Goal: Information Seeking & Learning: Learn about a topic

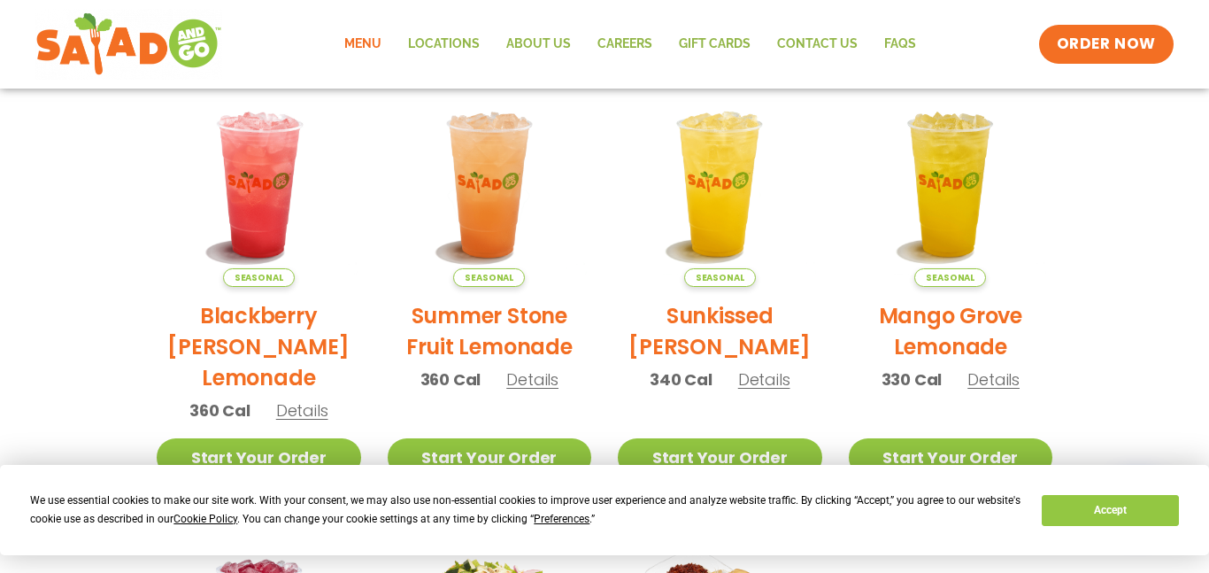
scroll to position [421, 0]
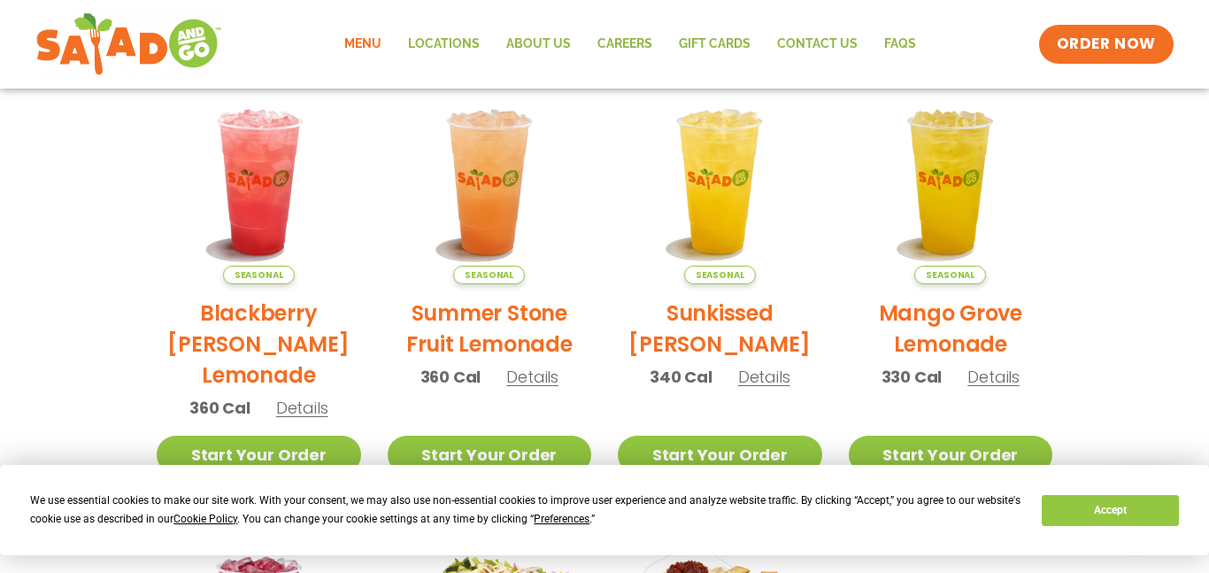
click at [765, 377] on span "Details" at bounding box center [764, 377] width 52 height 22
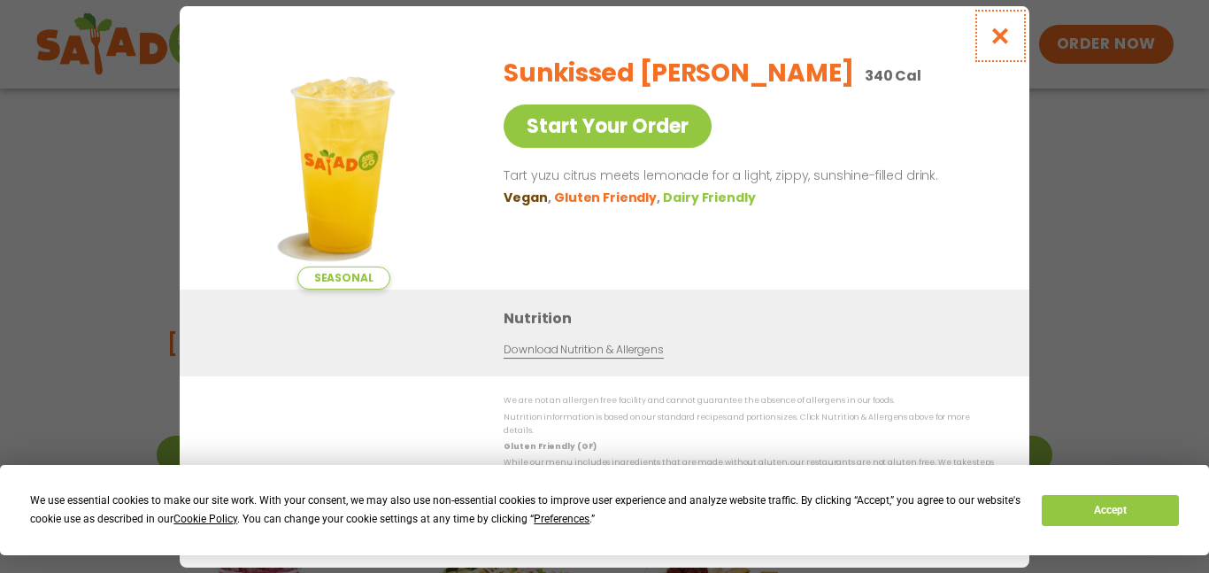
click at [1010, 42] on icon "Close modal" at bounding box center [1001, 36] width 22 height 19
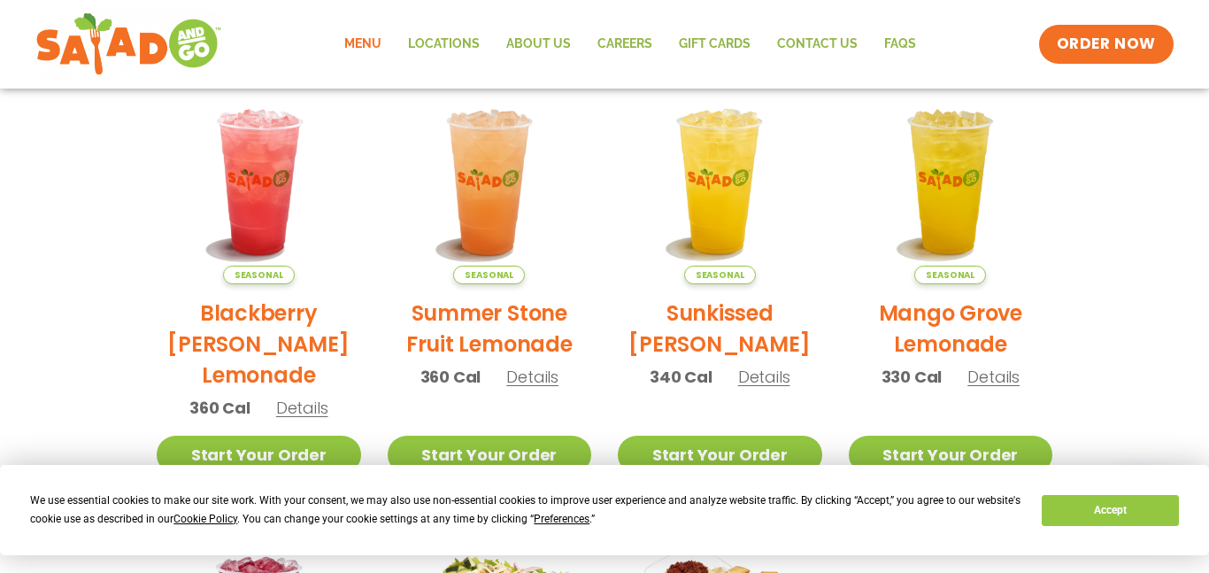
click at [533, 376] on span "Details" at bounding box center [532, 377] width 52 height 22
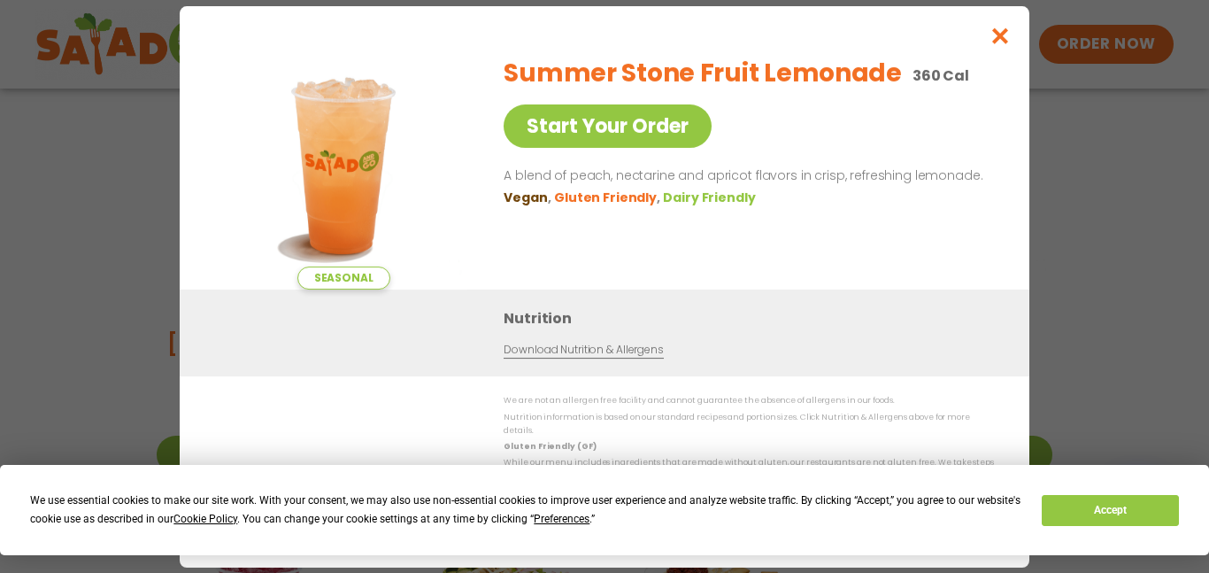
click at [533, 376] on div "Nutrition Download Nutrition & Allergens" at bounding box center [605, 332] width 850 height 87
click at [1006, 42] on icon "Close modal" at bounding box center [1001, 36] width 22 height 19
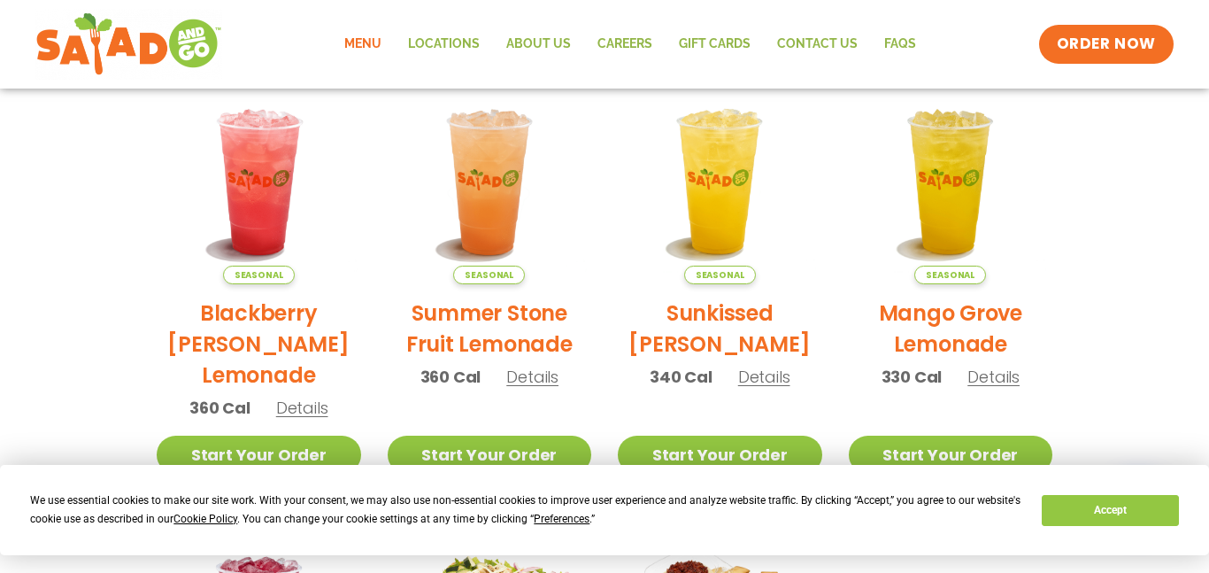
click at [297, 414] on span "Details" at bounding box center [302, 408] width 52 height 22
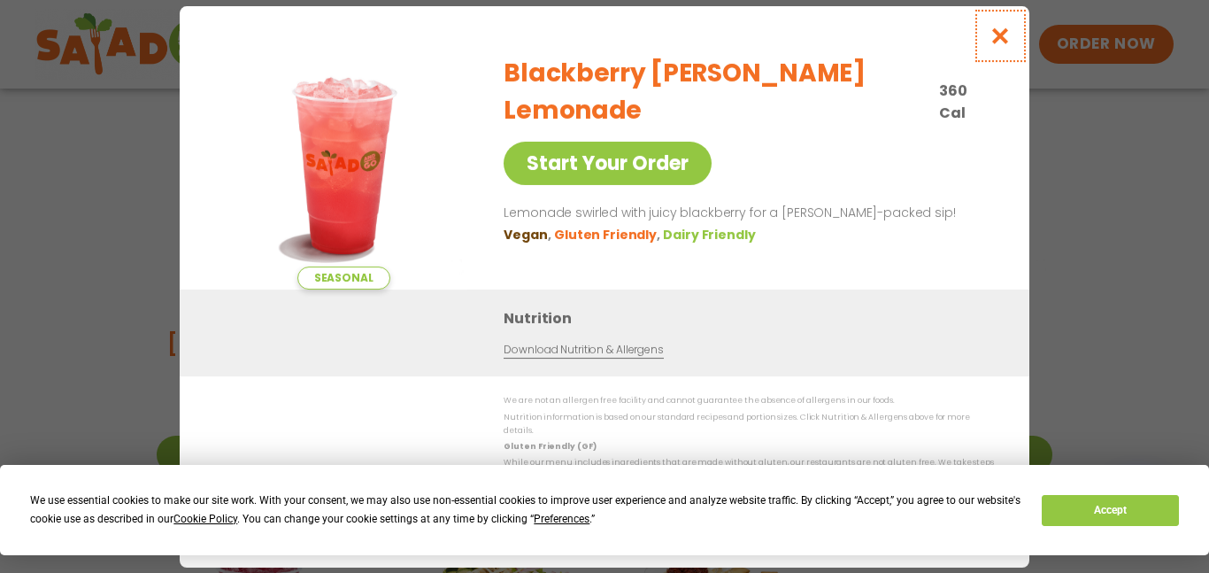
click at [990, 44] on icon "Close modal" at bounding box center [1001, 36] width 22 height 19
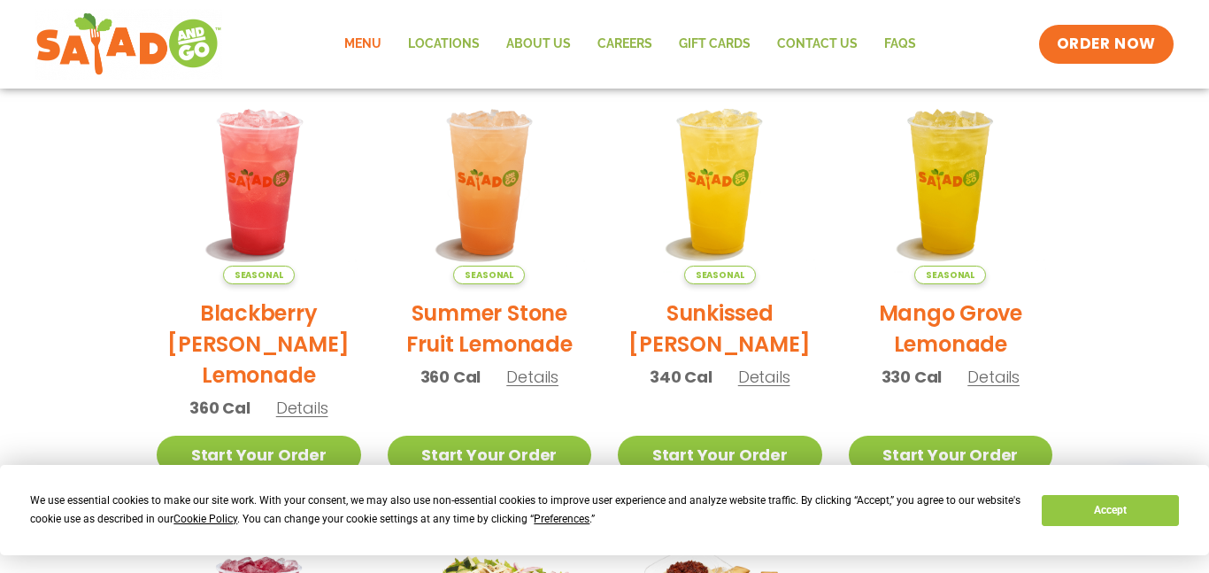
click at [995, 385] on span "Details" at bounding box center [994, 377] width 52 height 22
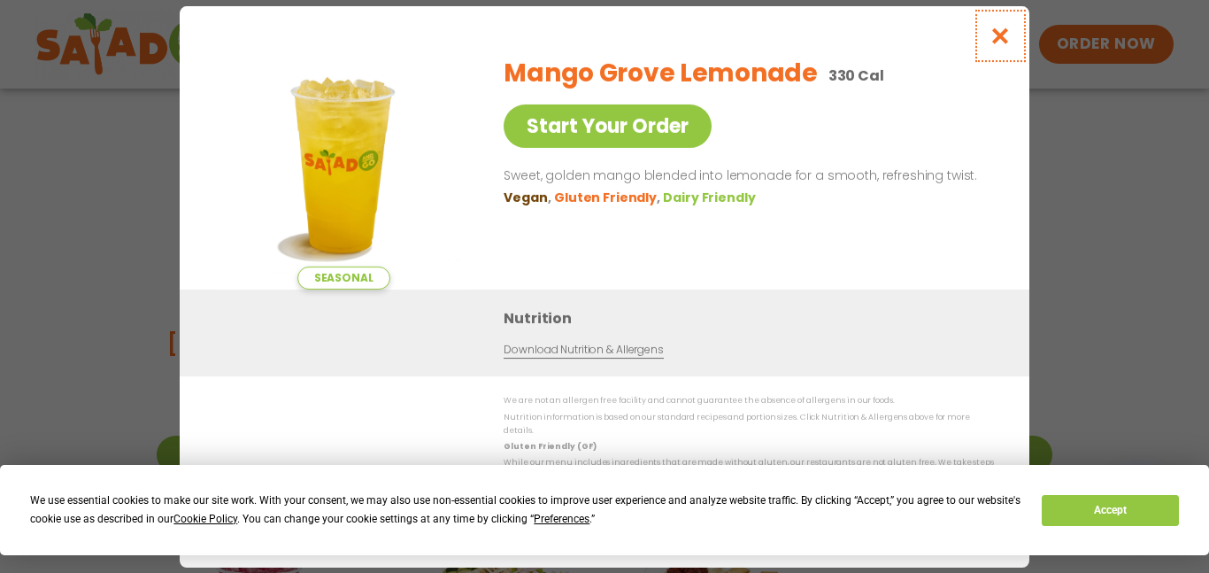
click at [995, 62] on button "Close modal" at bounding box center [1001, 35] width 58 height 59
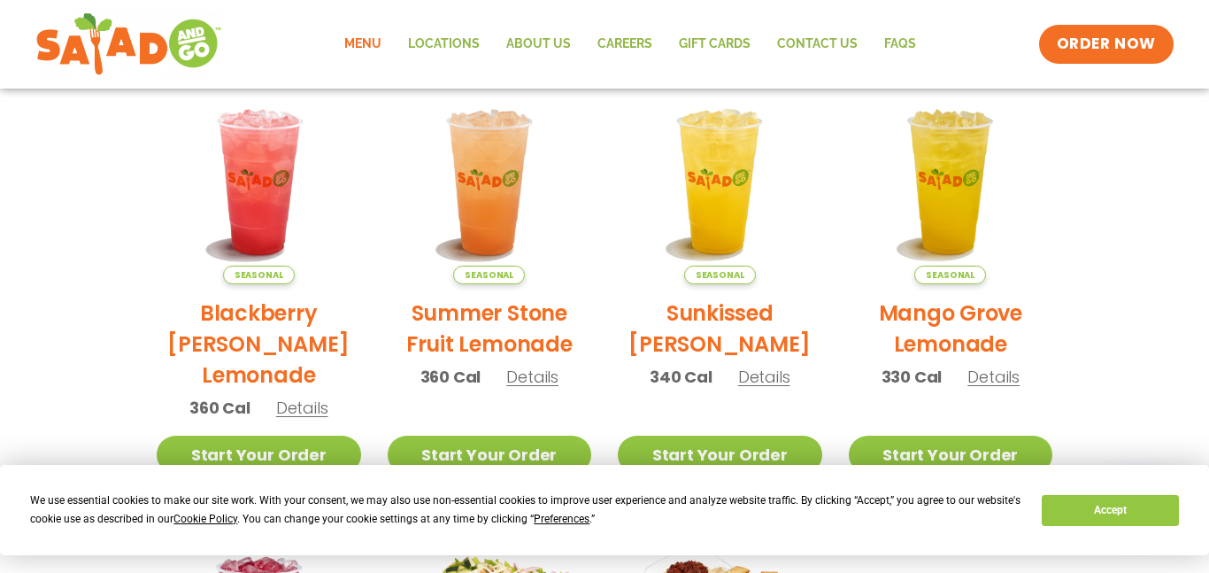
click at [281, 280] on span "Seasonal" at bounding box center [259, 275] width 72 height 19
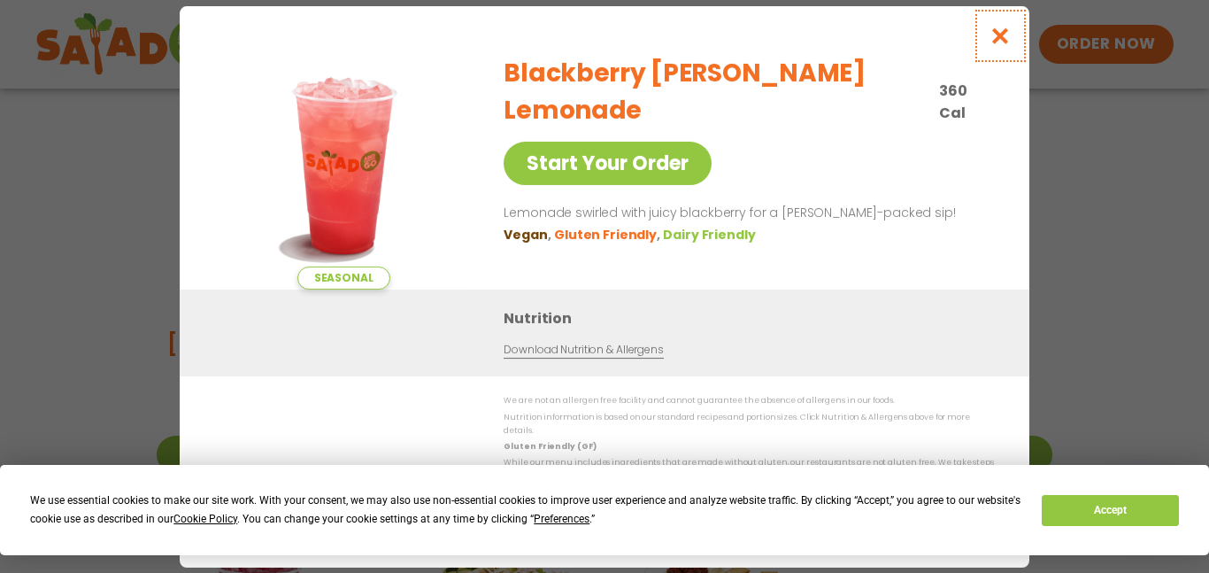
click at [1000, 45] on icon "Close modal" at bounding box center [1001, 36] width 22 height 19
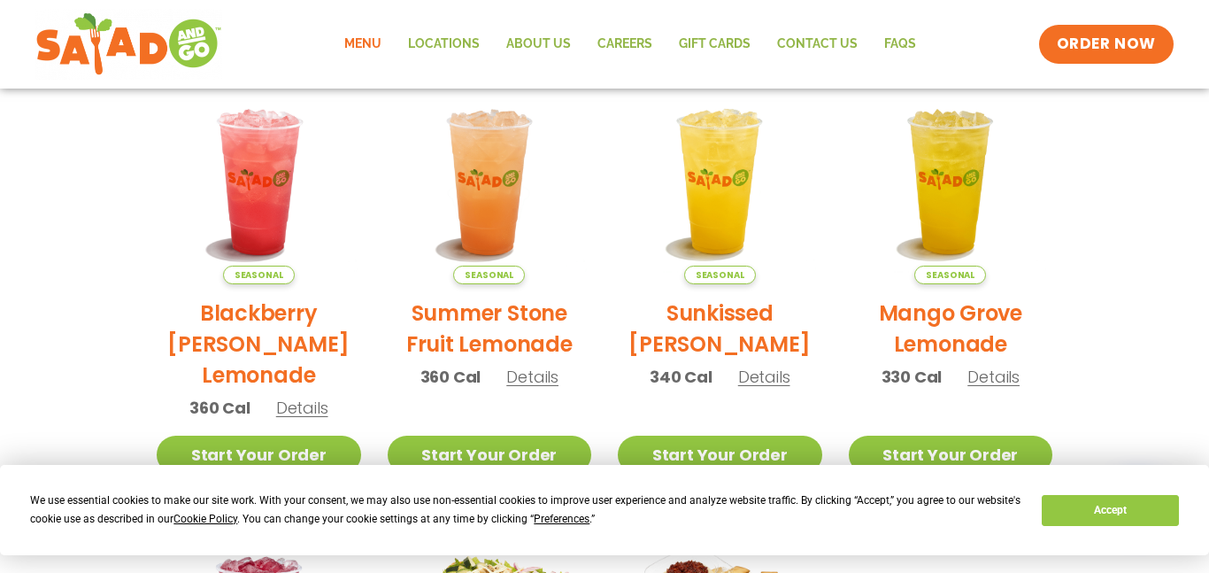
click at [500, 277] on span "Seasonal" at bounding box center [489, 275] width 72 height 19
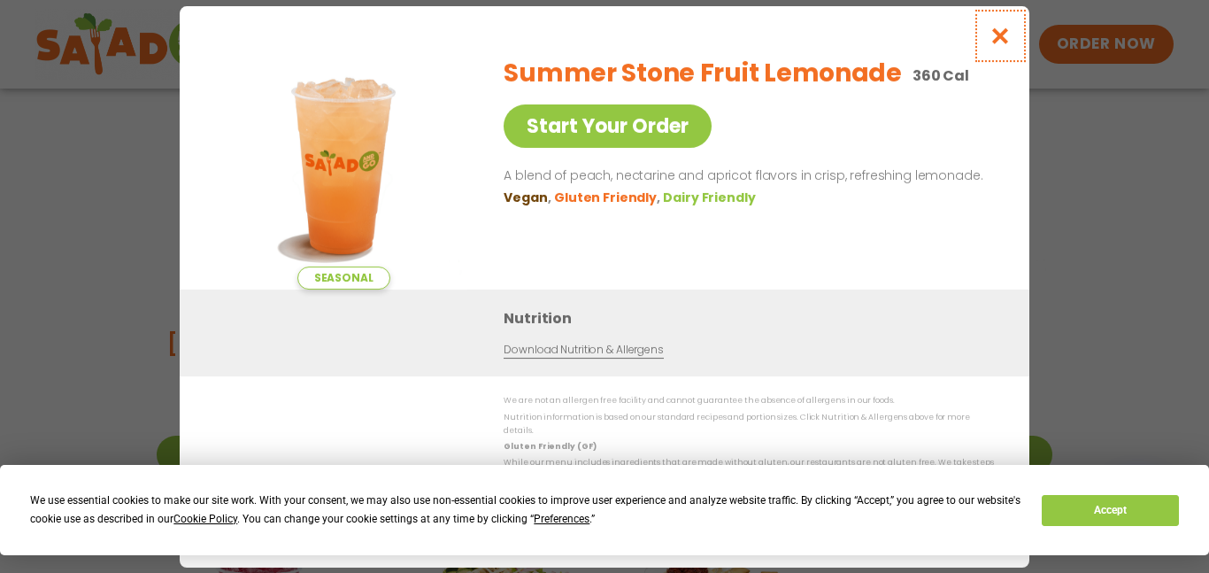
click at [1005, 41] on icon "Close modal" at bounding box center [1001, 36] width 22 height 19
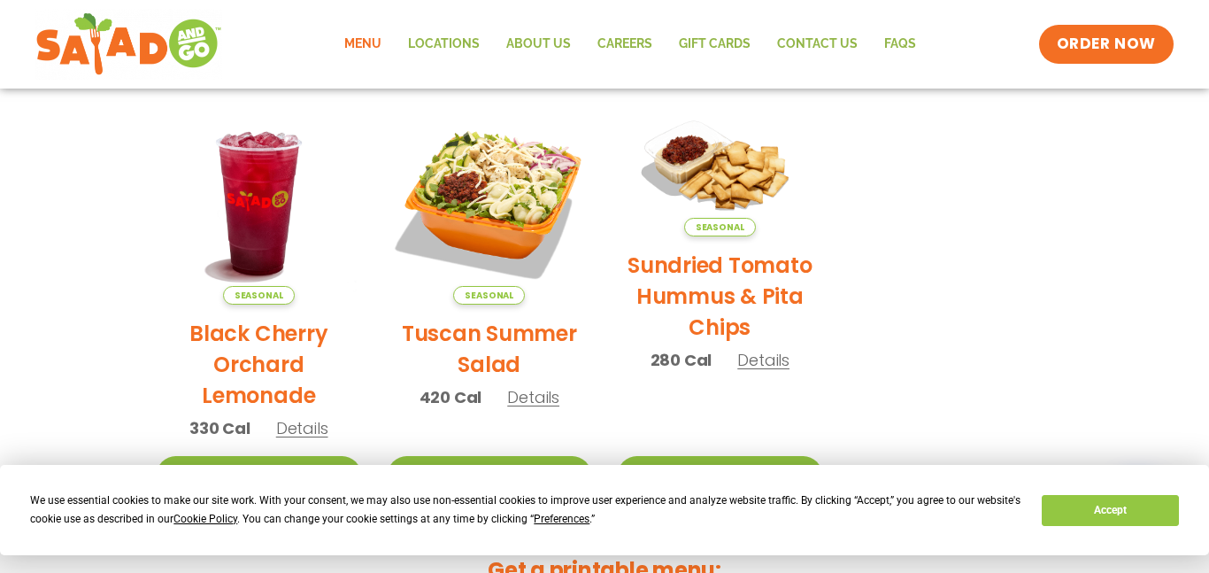
scroll to position [848, 0]
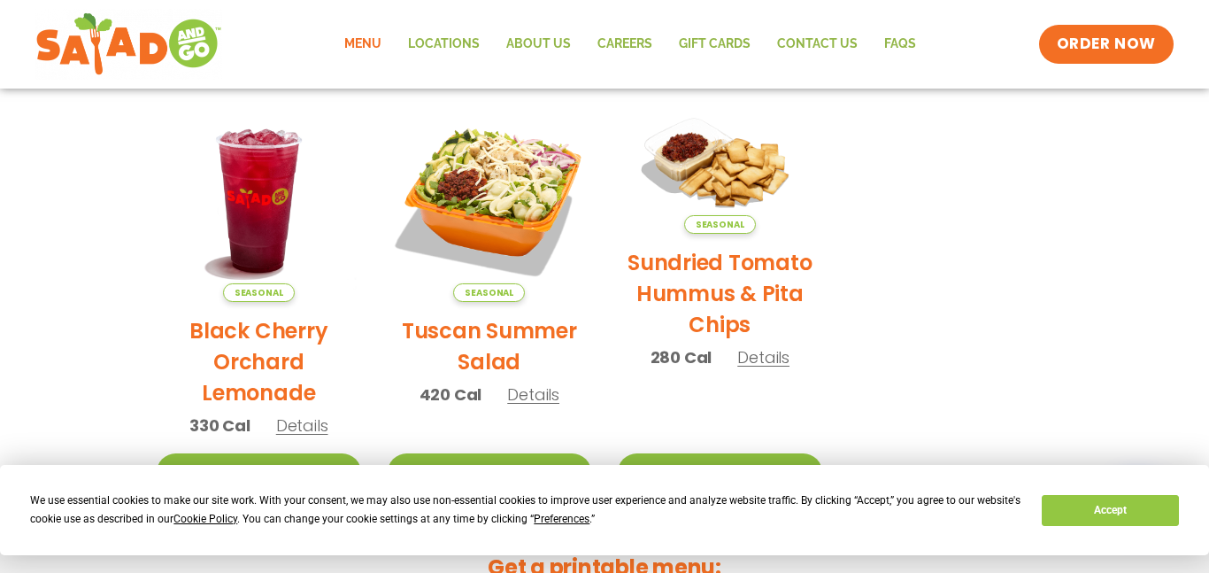
click at [265, 299] on span "Seasonal" at bounding box center [259, 292] width 72 height 19
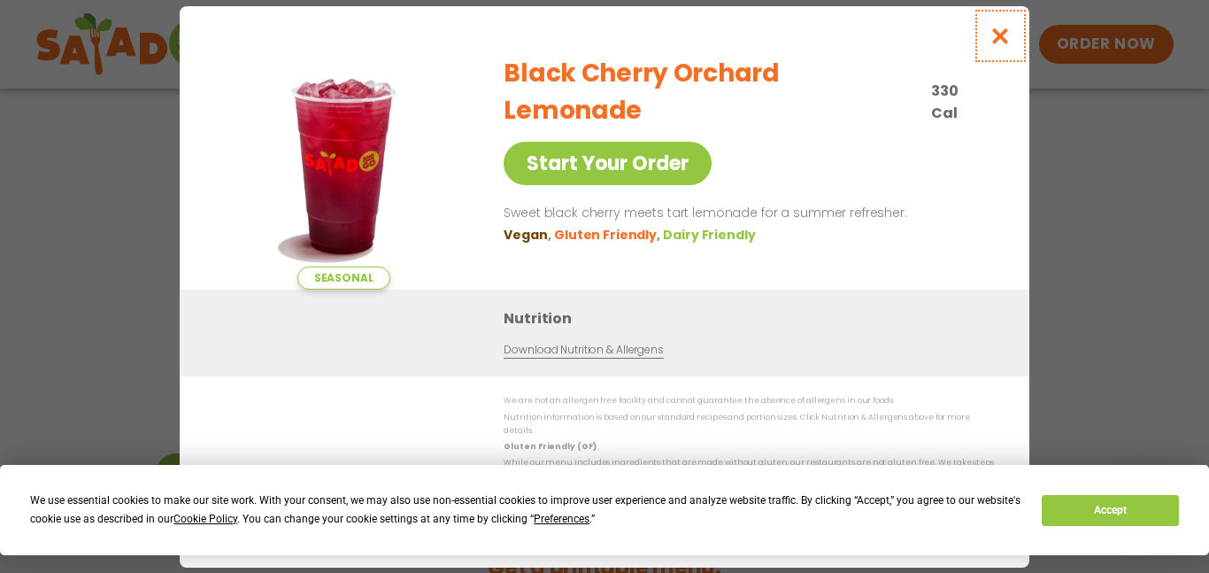
click at [1007, 40] on icon "Close modal" at bounding box center [1001, 36] width 22 height 19
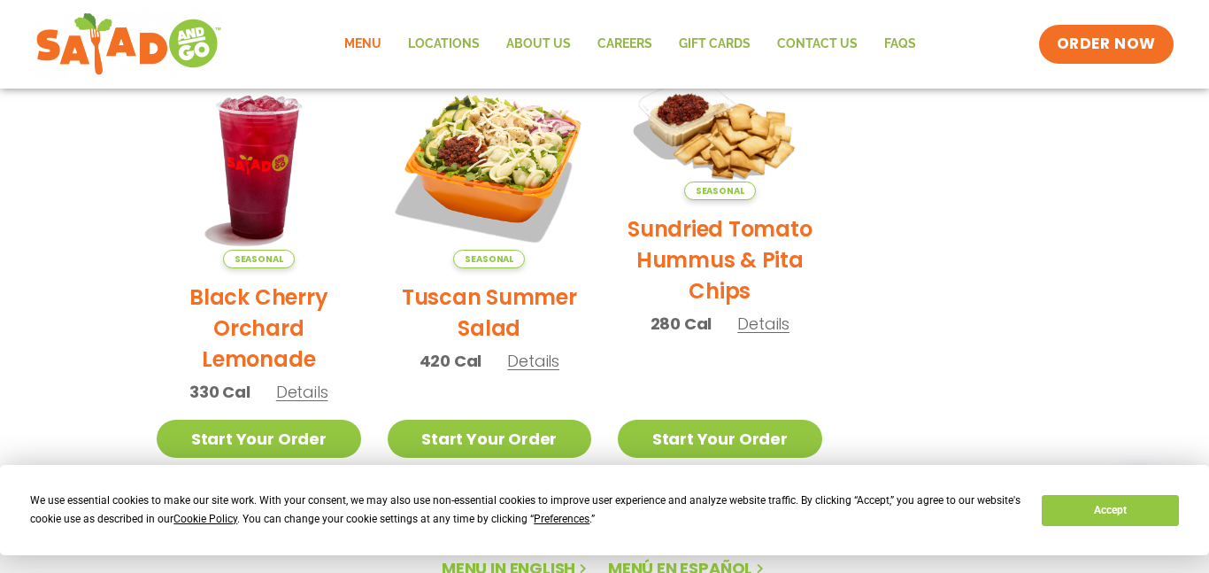
scroll to position [881, 0]
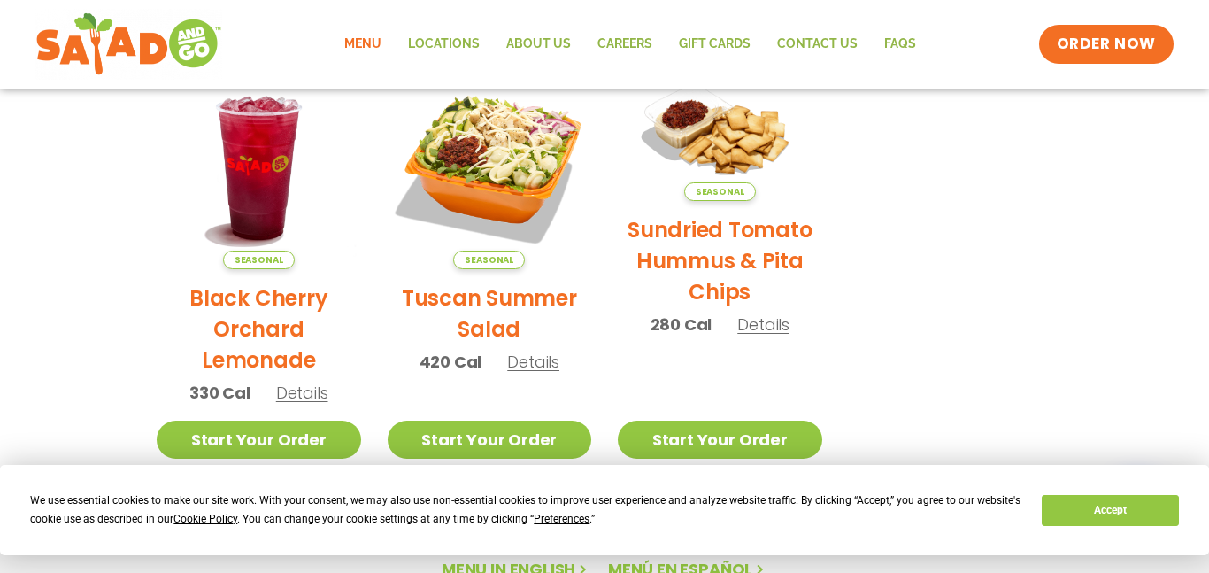
click at [490, 264] on span "Seasonal" at bounding box center [489, 260] width 72 height 19
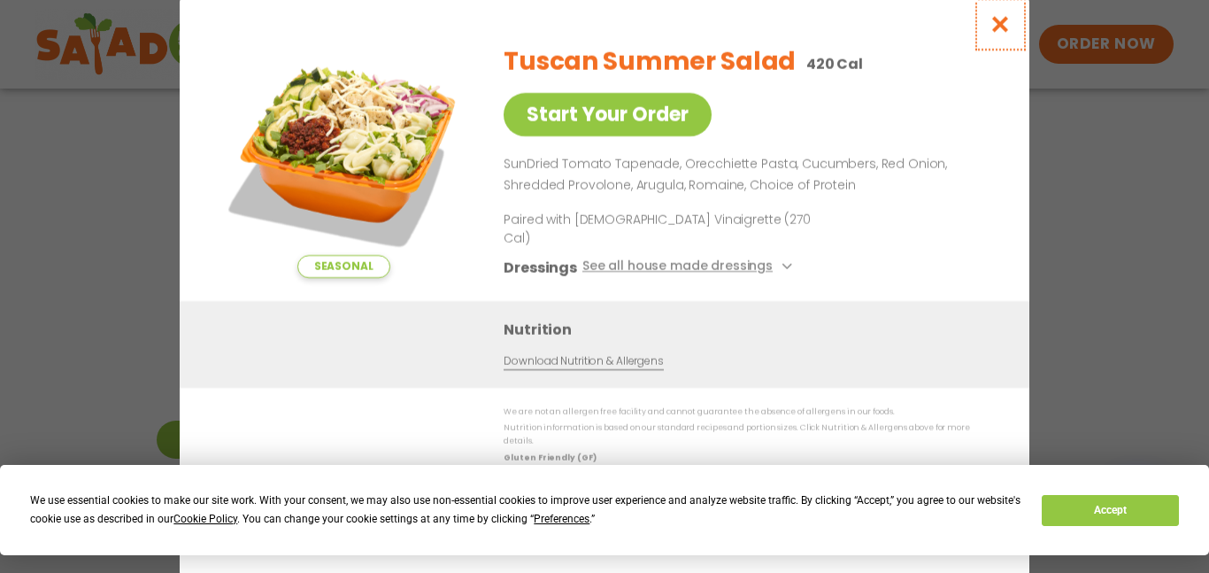
click at [999, 34] on icon "Close modal" at bounding box center [1001, 24] width 22 height 19
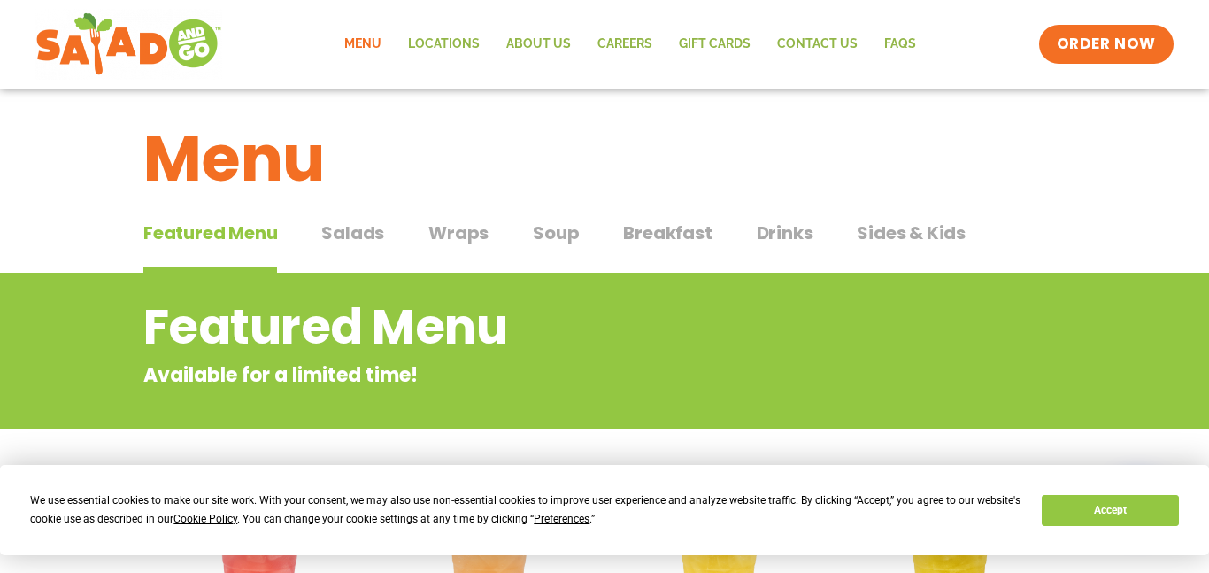
scroll to position [0, 0]
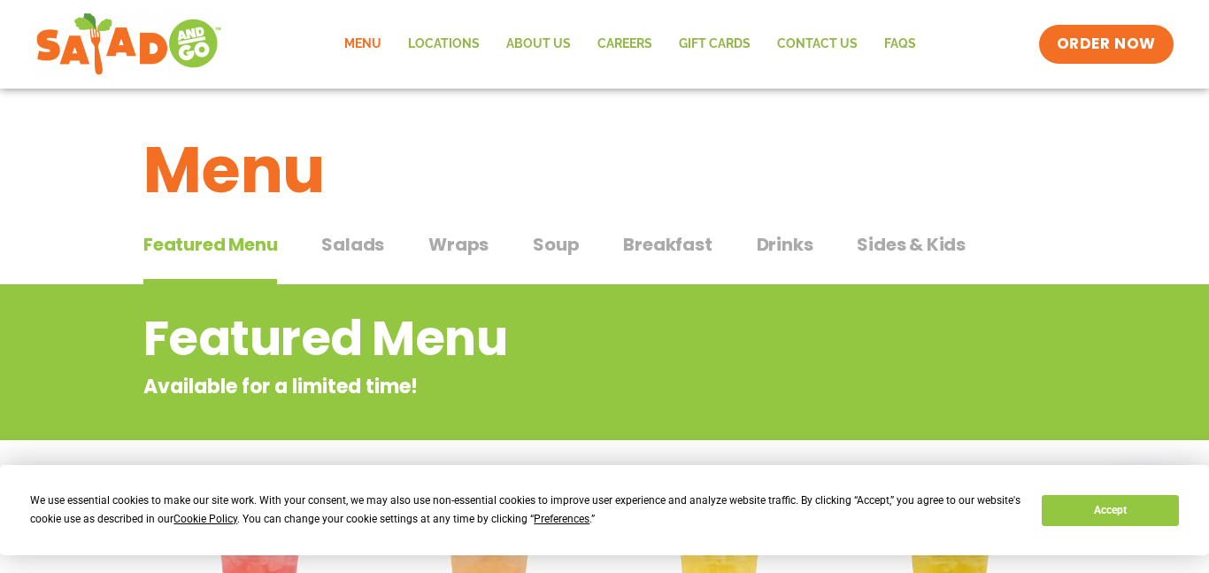
click at [782, 245] on span "Drinks" at bounding box center [785, 244] width 57 height 27
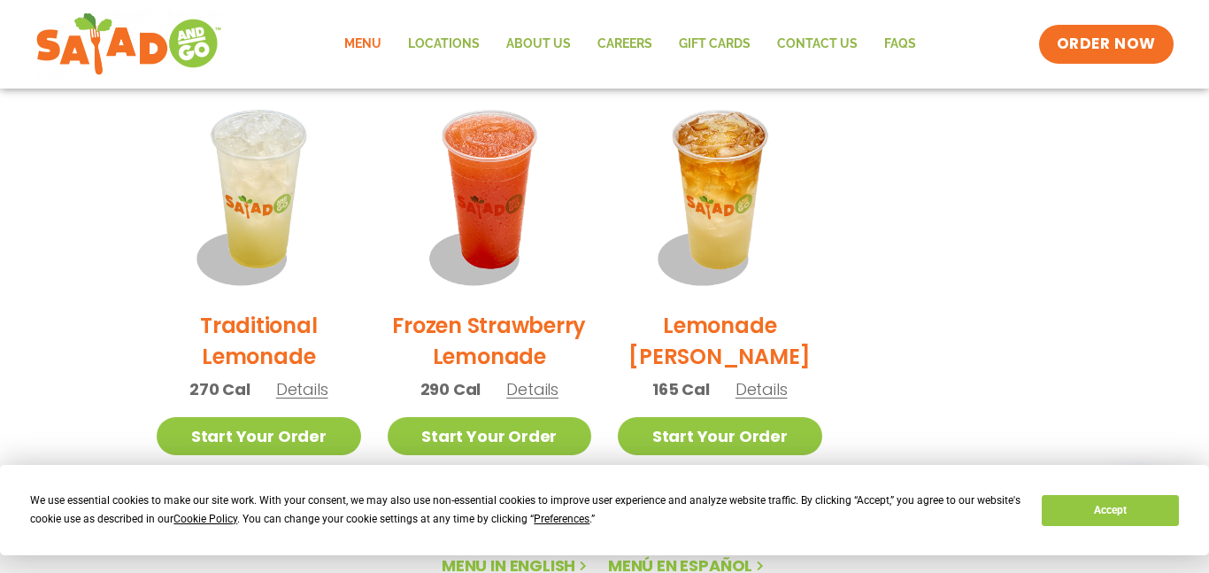
scroll to position [1323, 0]
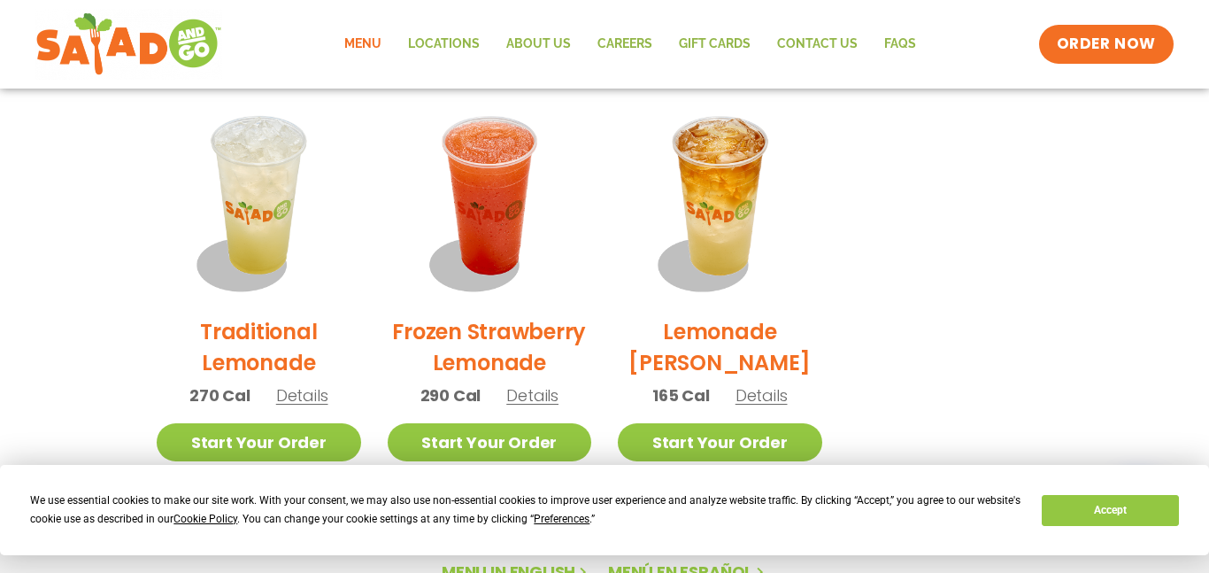
click at [744, 389] on span "Details" at bounding box center [762, 395] width 52 height 22
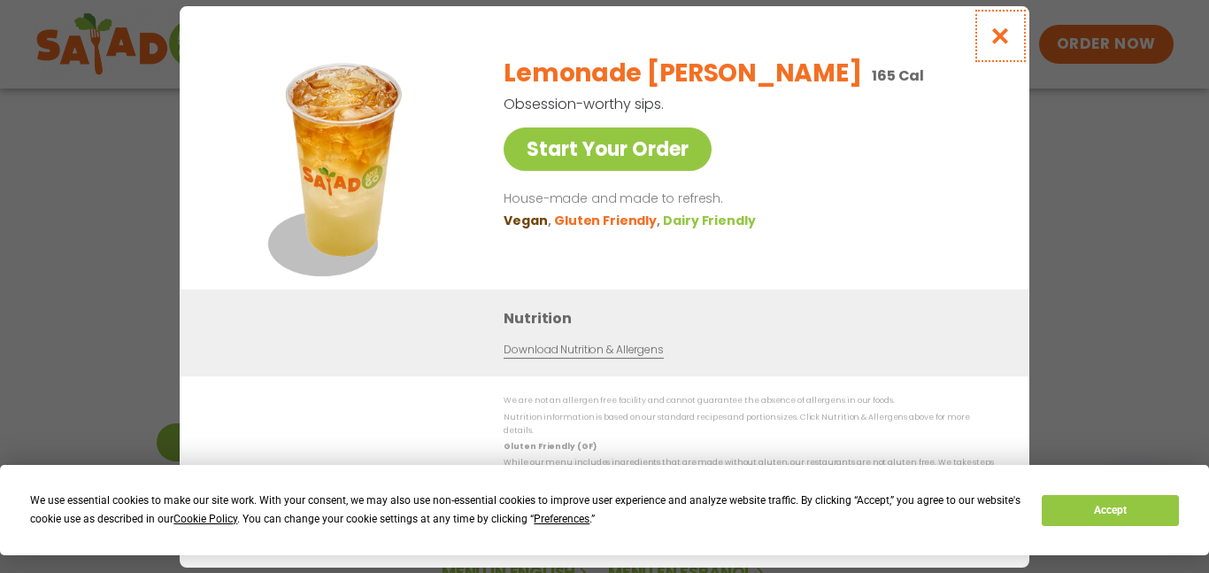
click at [1011, 24] on button "Close modal" at bounding box center [1001, 35] width 58 height 59
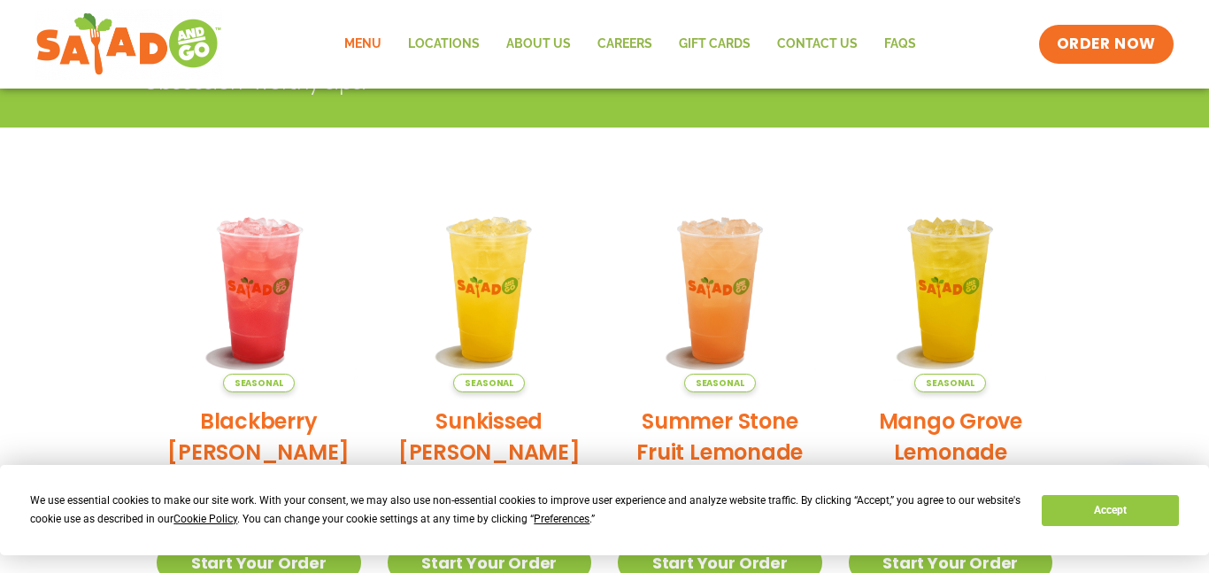
scroll to position [0, 0]
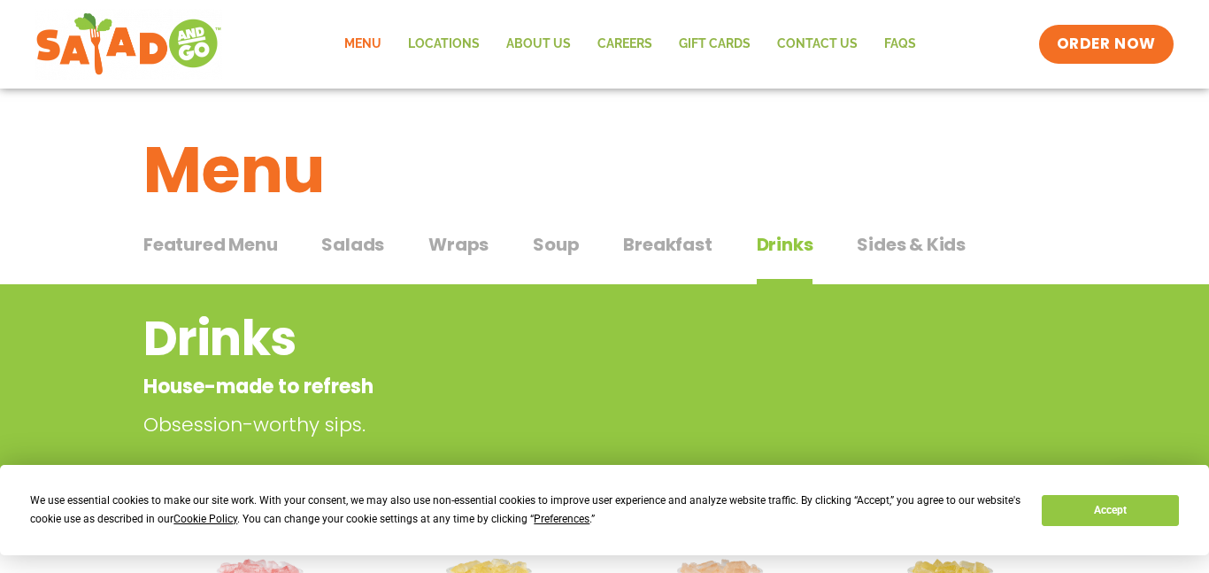
click at [358, 247] on span "Salads" at bounding box center [352, 244] width 63 height 27
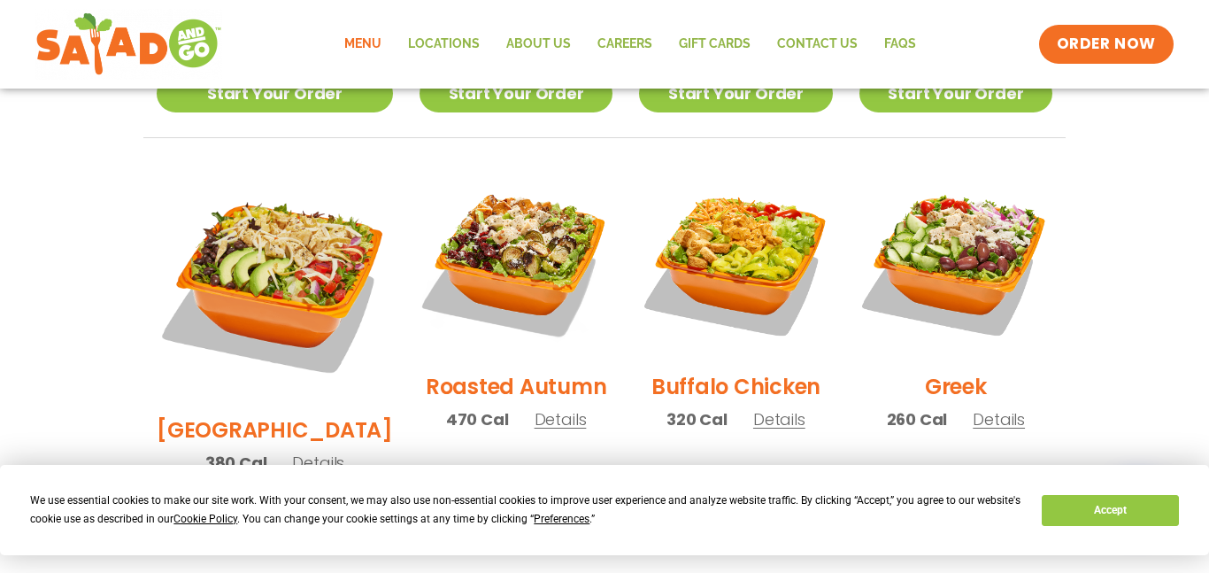
scroll to position [872, 0]
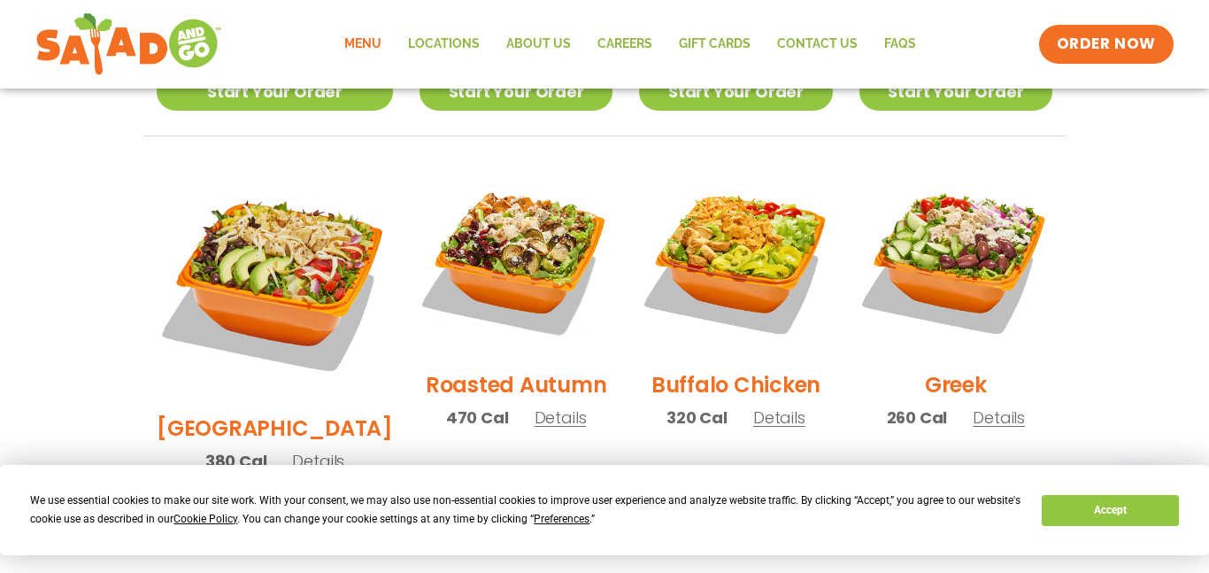
click at [292, 450] on span "Details" at bounding box center [318, 461] width 52 height 22
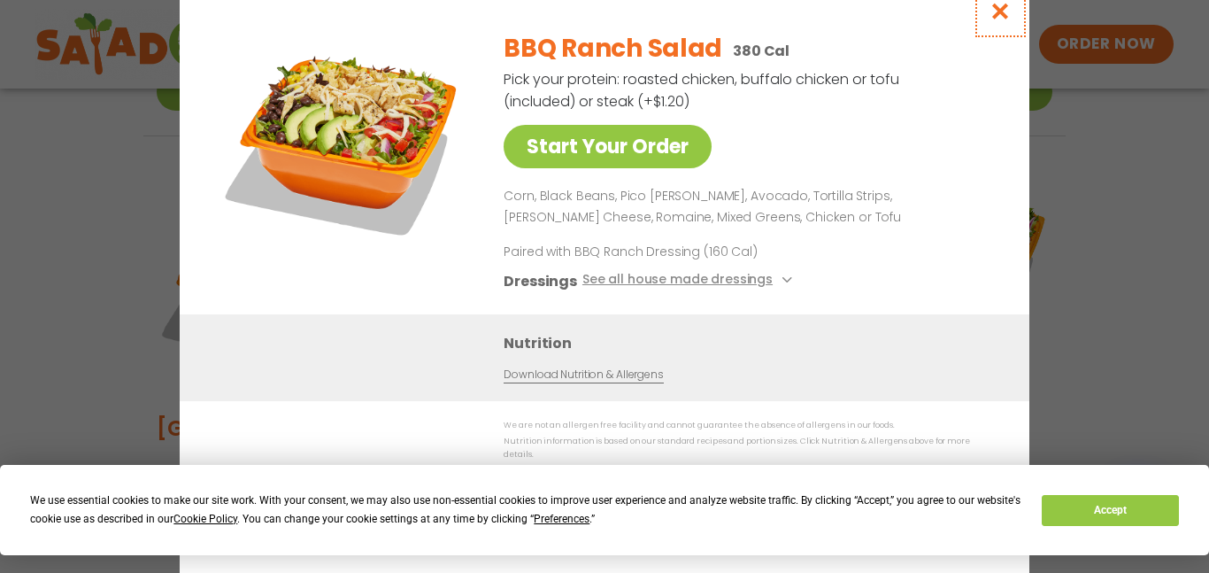
click at [1010, 12] on icon "Close modal" at bounding box center [1001, 11] width 22 height 19
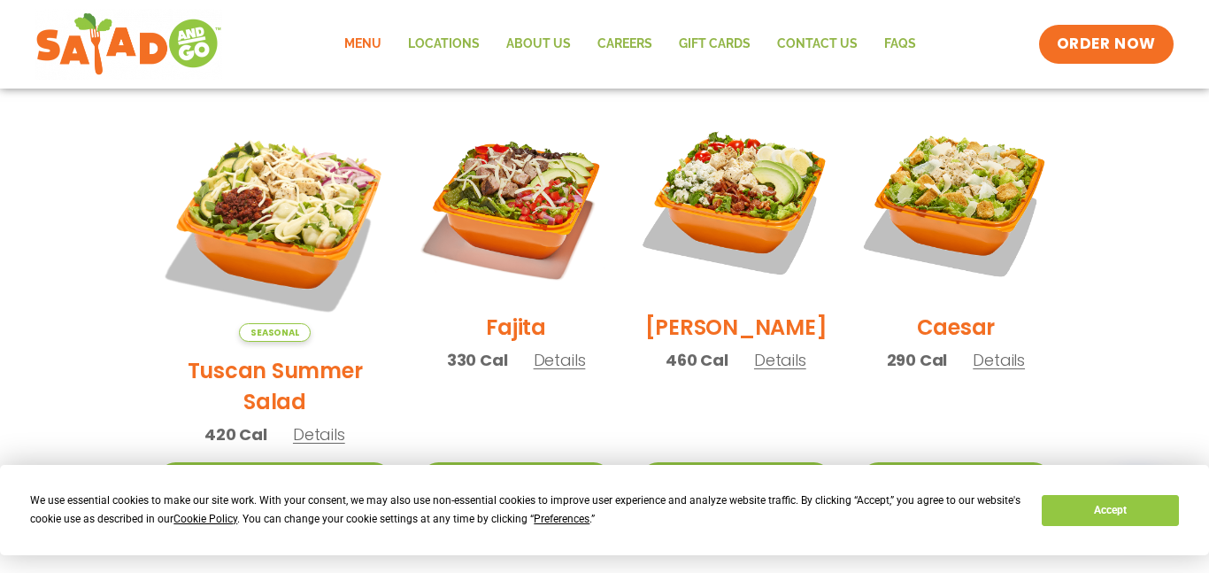
scroll to position [516, 0]
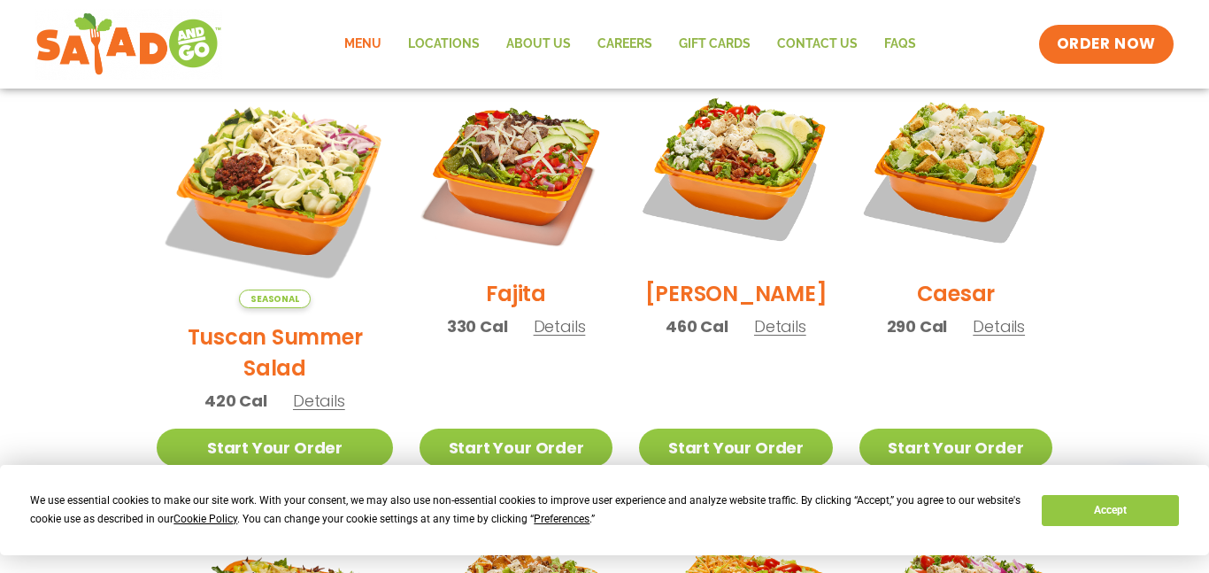
click at [735, 309] on h2 "[PERSON_NAME]" at bounding box center [736, 293] width 182 height 31
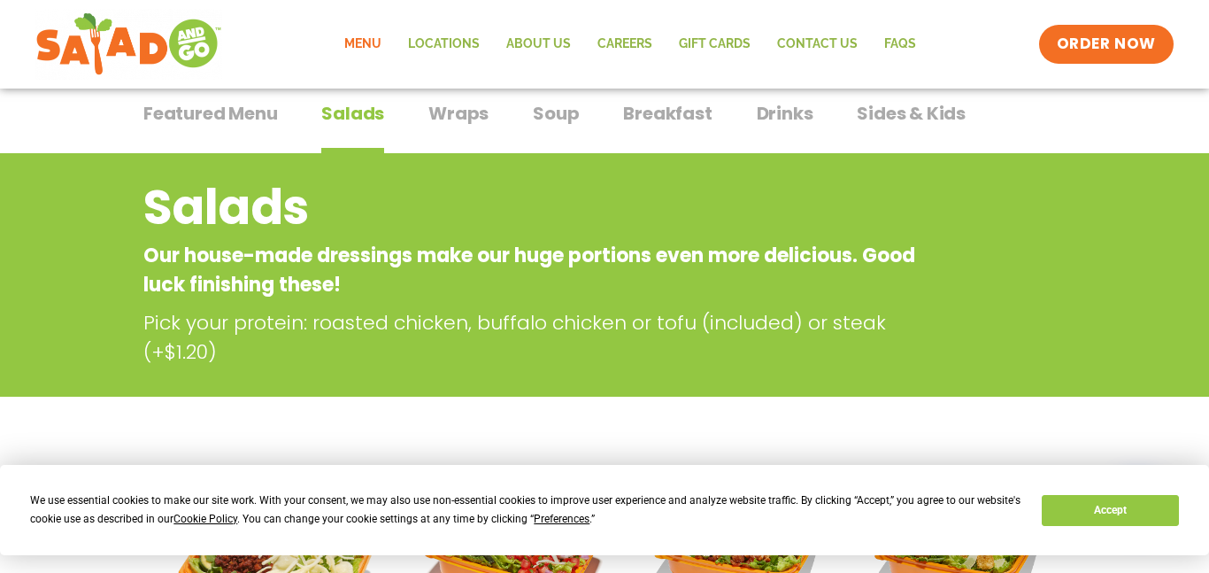
scroll to position [0, 0]
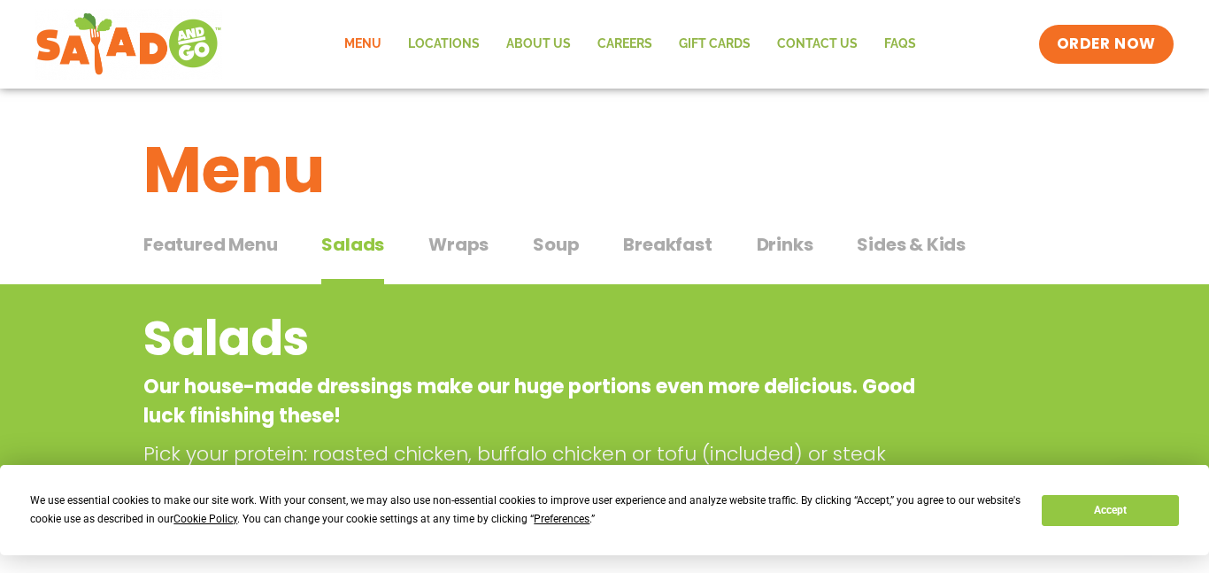
click at [462, 251] on span "Wraps" at bounding box center [458, 244] width 60 height 27
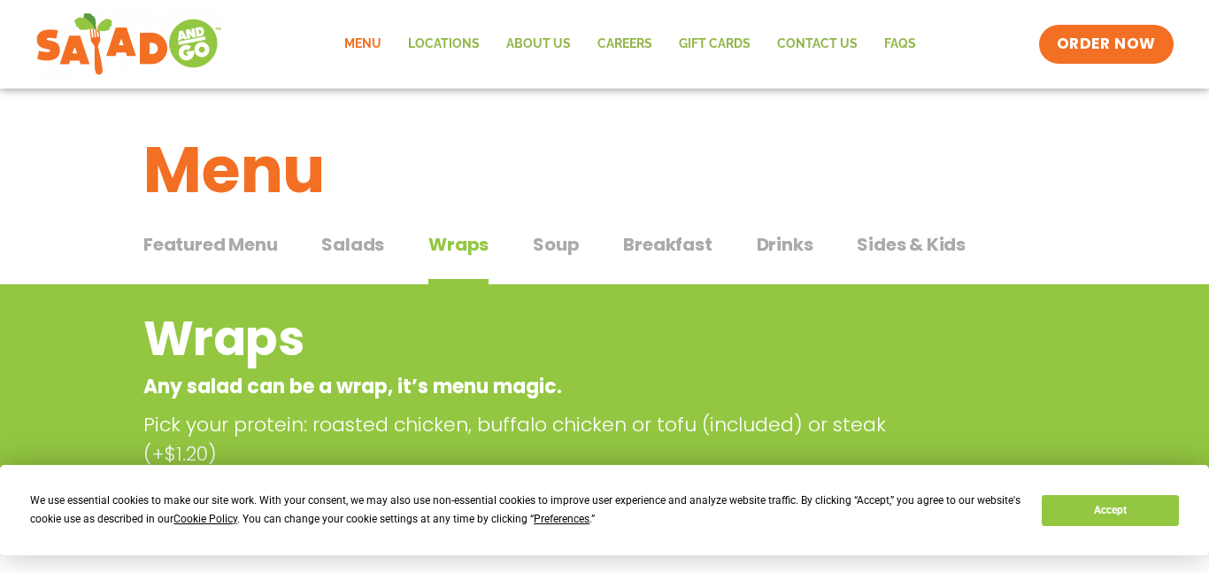
click at [462, 251] on span "Wraps" at bounding box center [458, 244] width 60 height 27
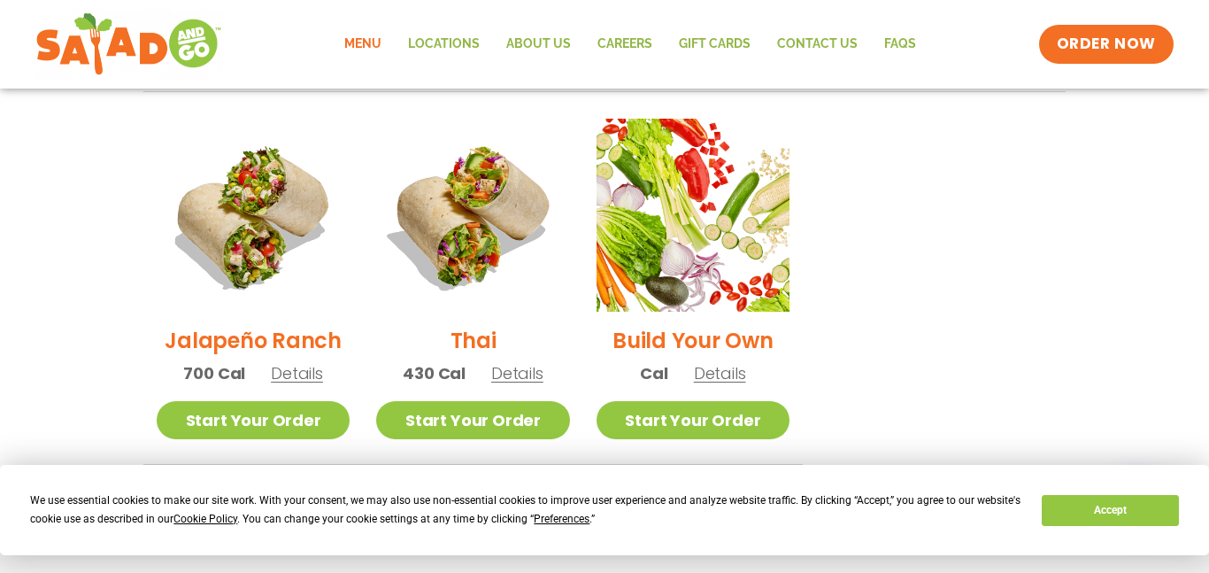
scroll to position [1267, 0]
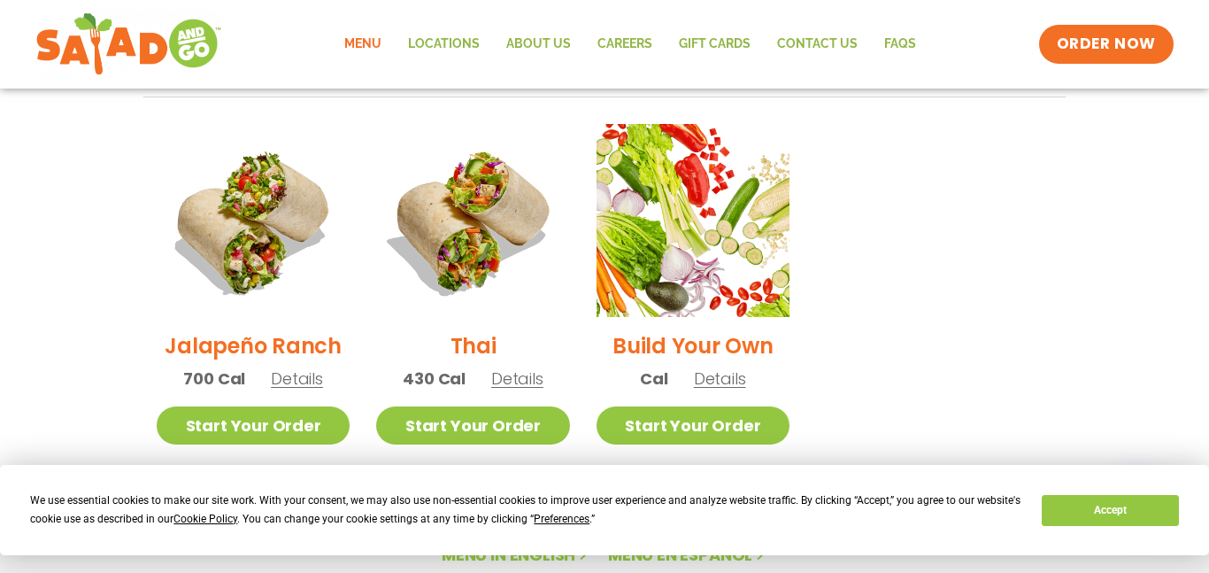
click at [304, 367] on span "Details" at bounding box center [297, 378] width 52 height 22
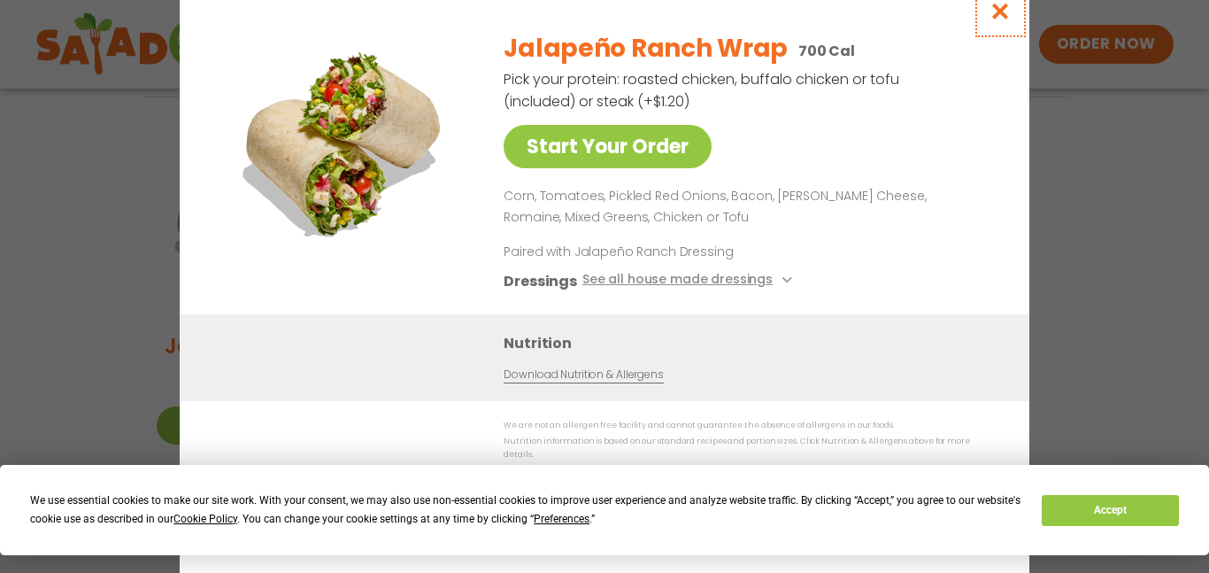
click at [992, 12] on icon "Close modal" at bounding box center [1001, 11] width 22 height 19
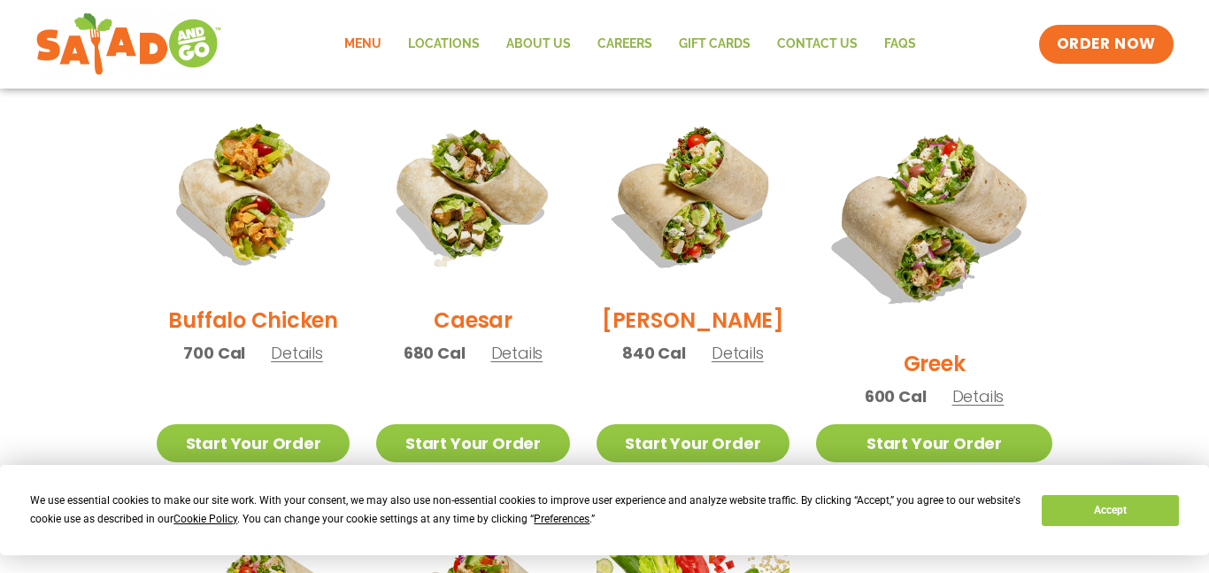
scroll to position [876, 0]
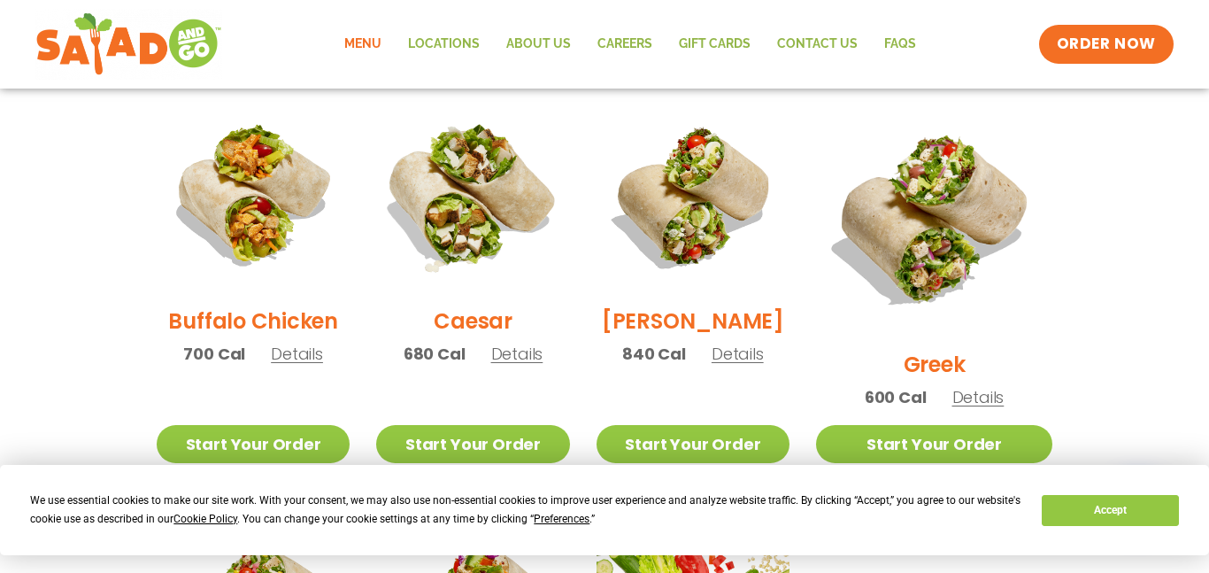
click at [454, 280] on img at bounding box center [472, 195] width 227 height 227
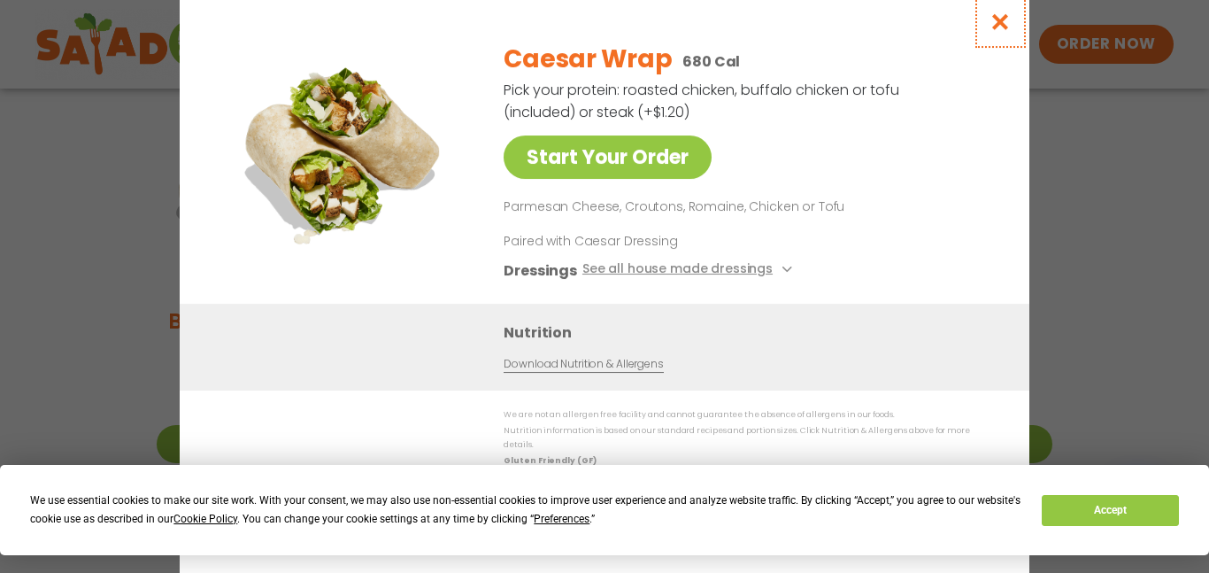
click at [1000, 23] on icon "Close modal" at bounding box center [1001, 21] width 22 height 19
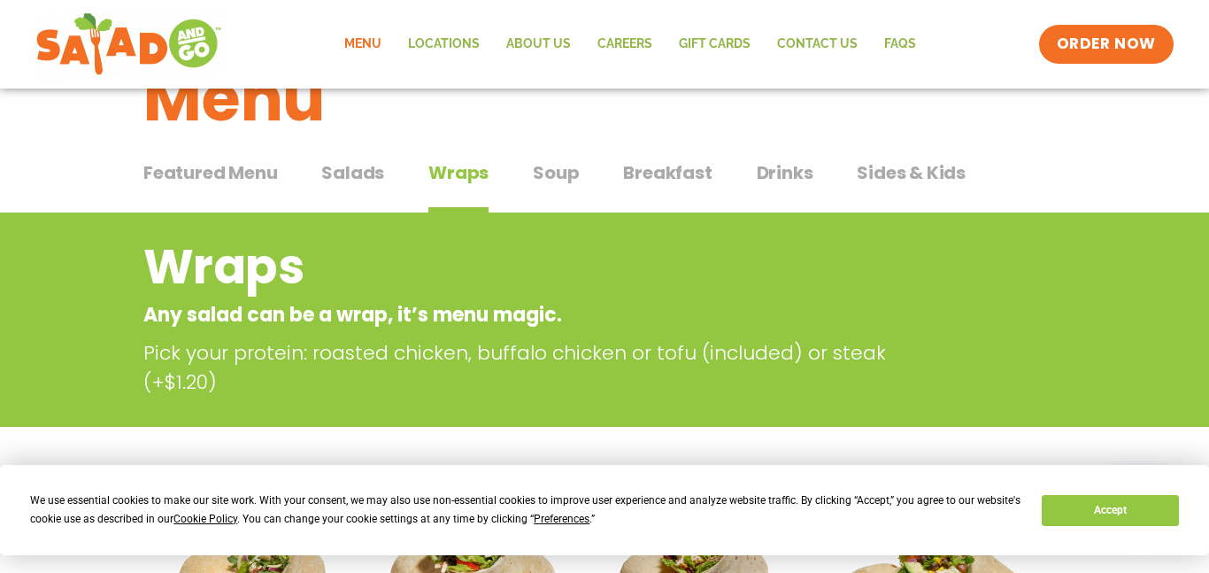
scroll to position [71, 0]
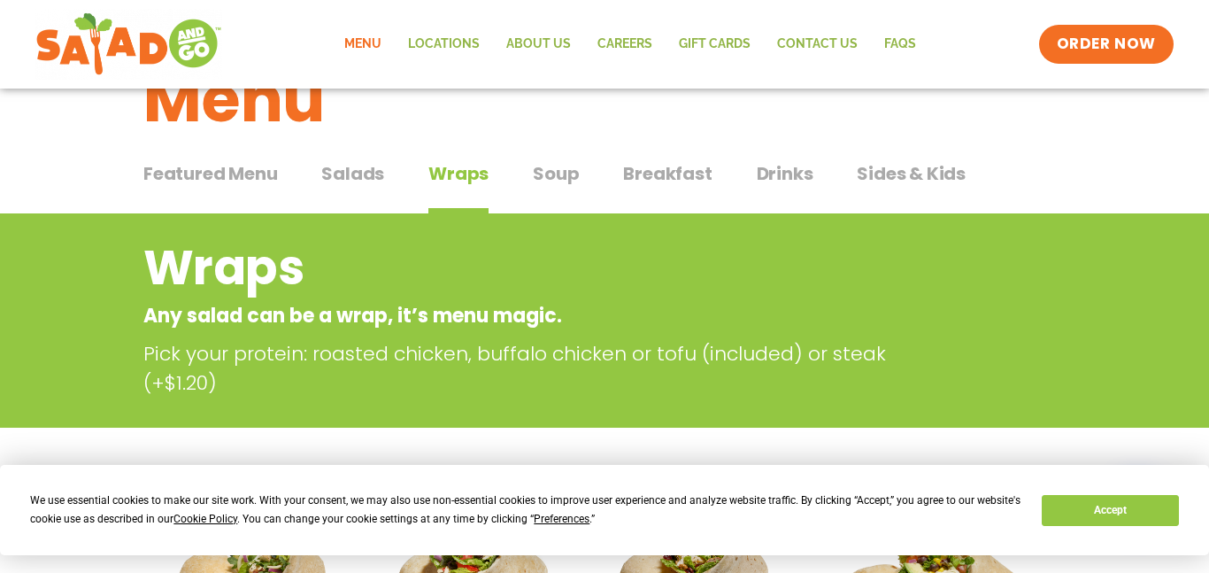
click at [658, 165] on span "Breakfast" at bounding box center [667, 173] width 89 height 27
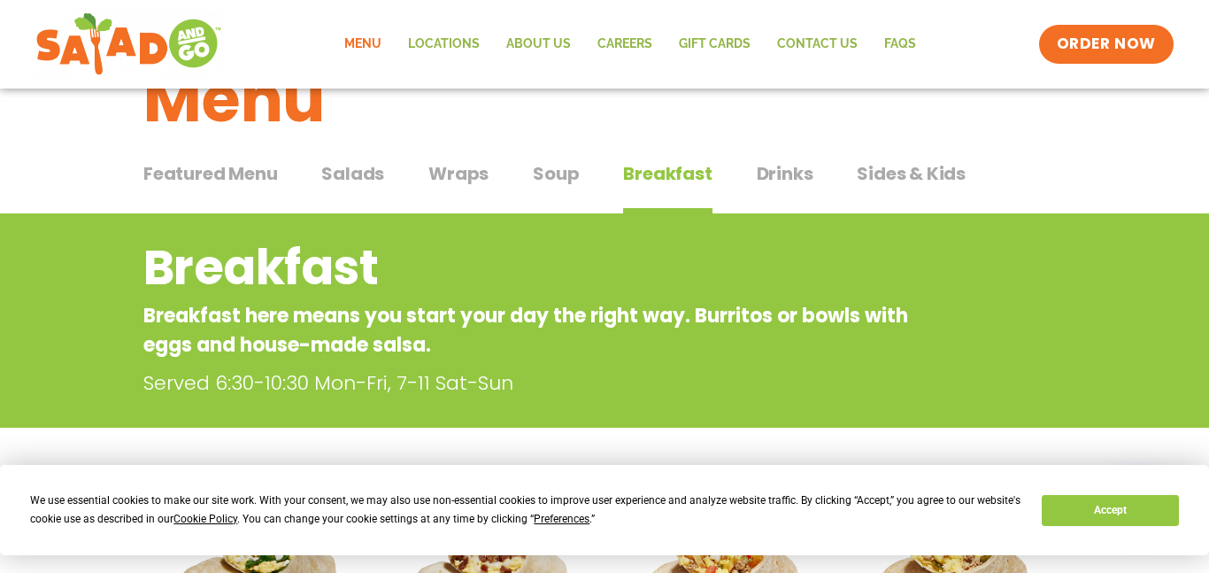
click at [467, 174] on span "Wraps" at bounding box center [458, 173] width 60 height 27
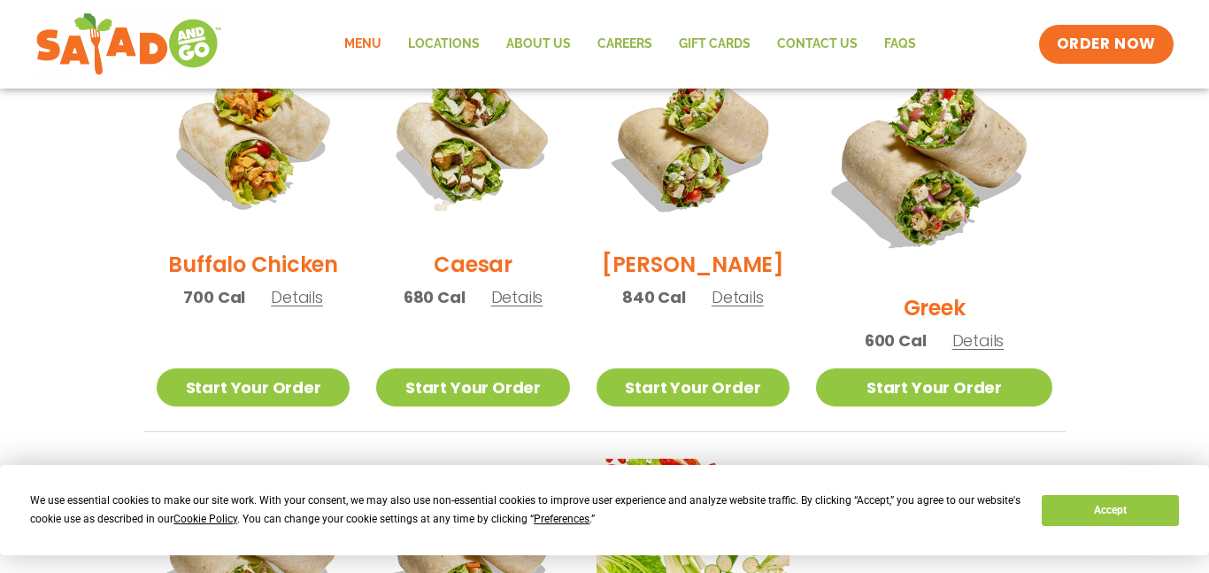
scroll to position [931, 0]
click at [244, 236] on img at bounding box center [253, 139] width 193 height 193
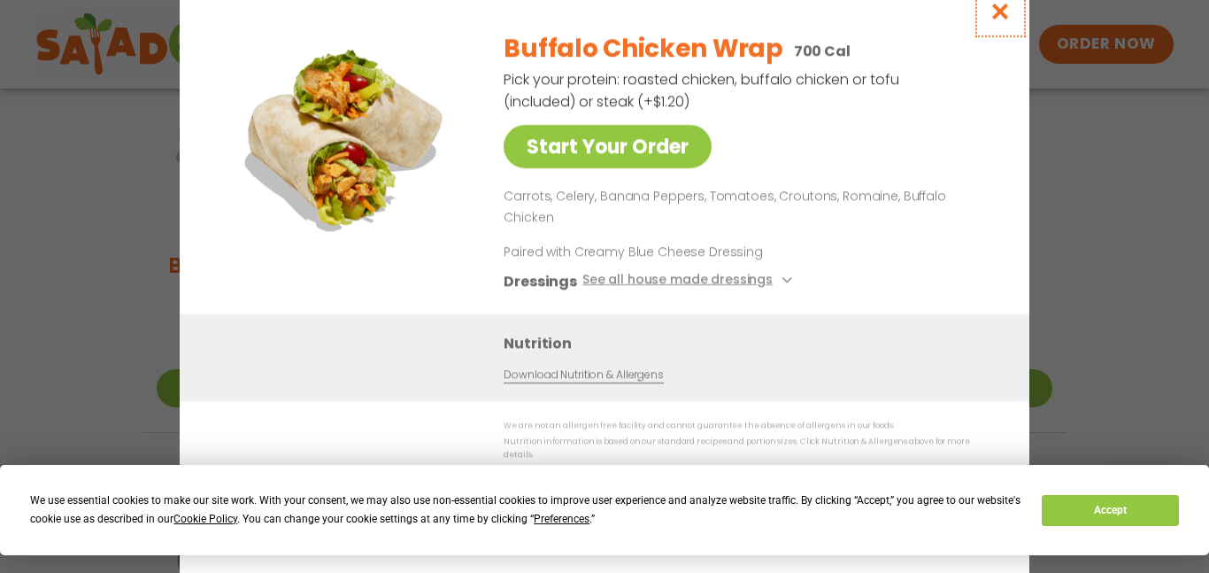
click at [1000, 20] on icon "Close modal" at bounding box center [1001, 11] width 22 height 19
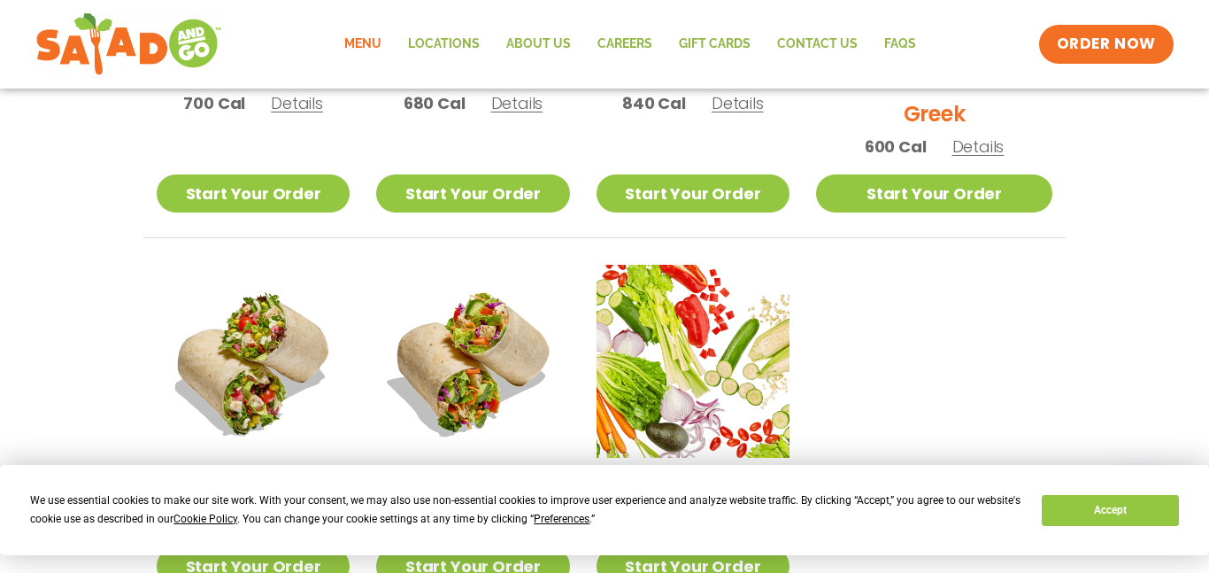
scroll to position [1129, 0]
